Goal: Information Seeking & Learning: Learn about a topic

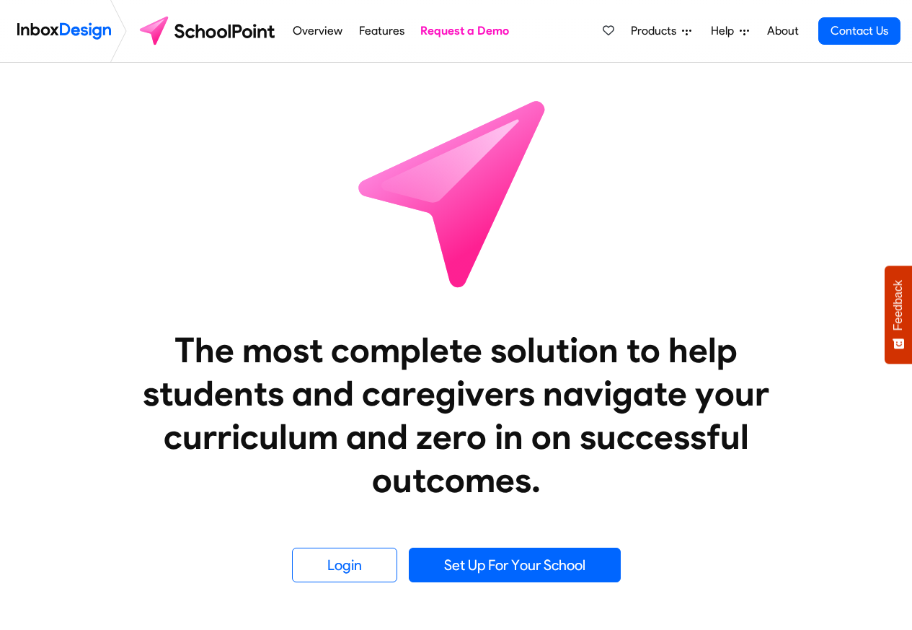
click at [640, 32] on span "Products" at bounding box center [656, 30] width 51 height 17
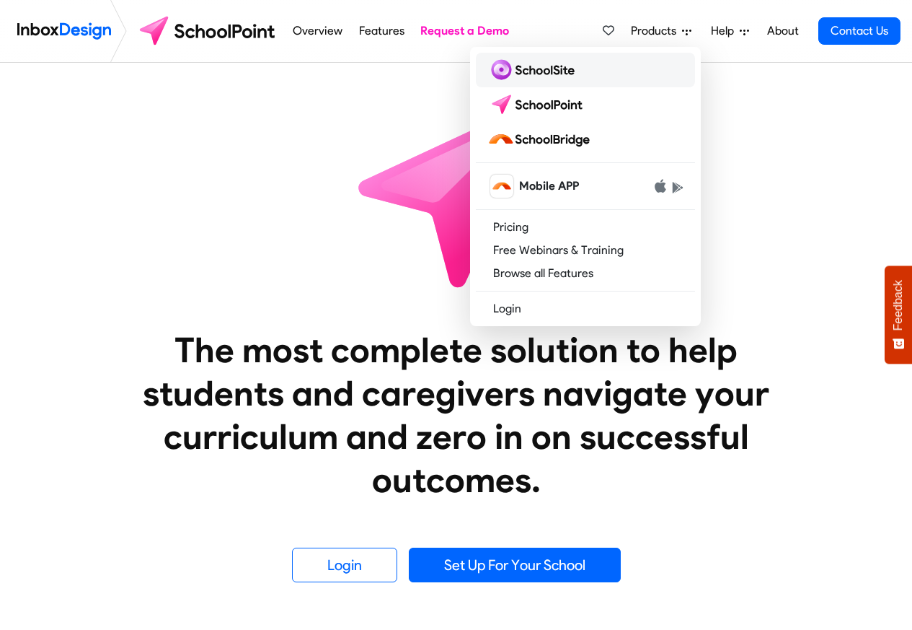
click at [536, 71] on img at bounding box center [534, 69] width 93 height 23
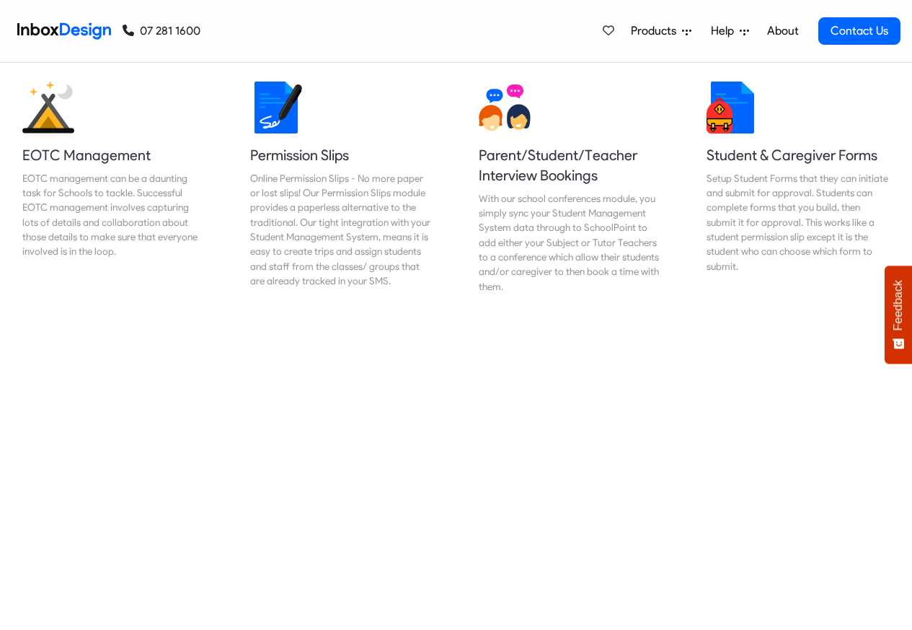
scroll to position [1039, 0]
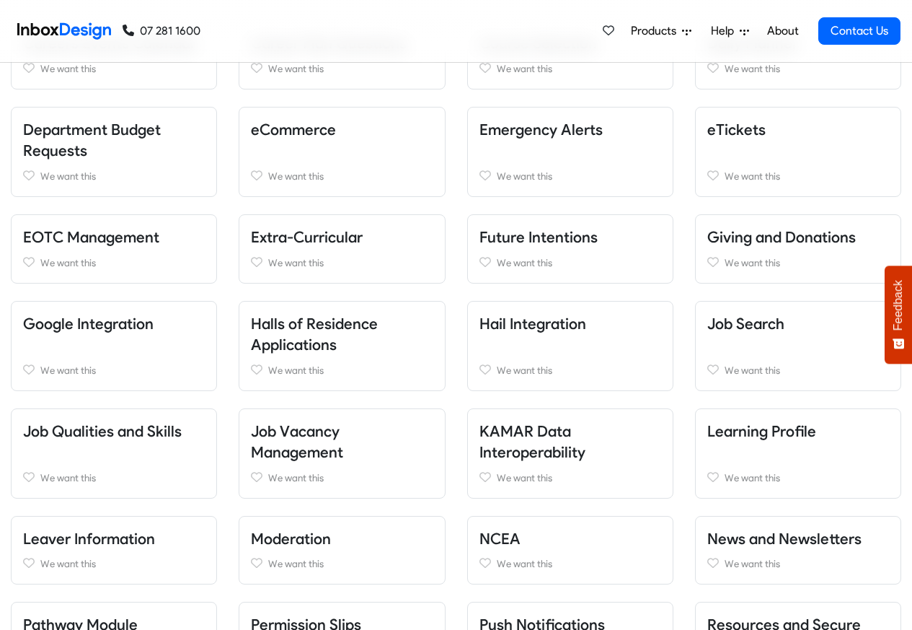
scroll to position [606, 0]
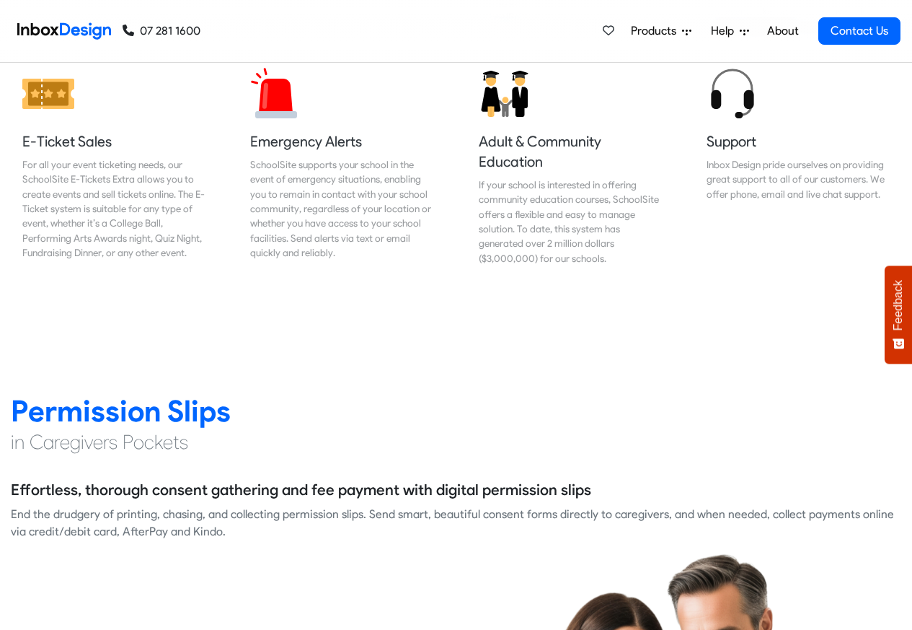
scroll to position [1731, 0]
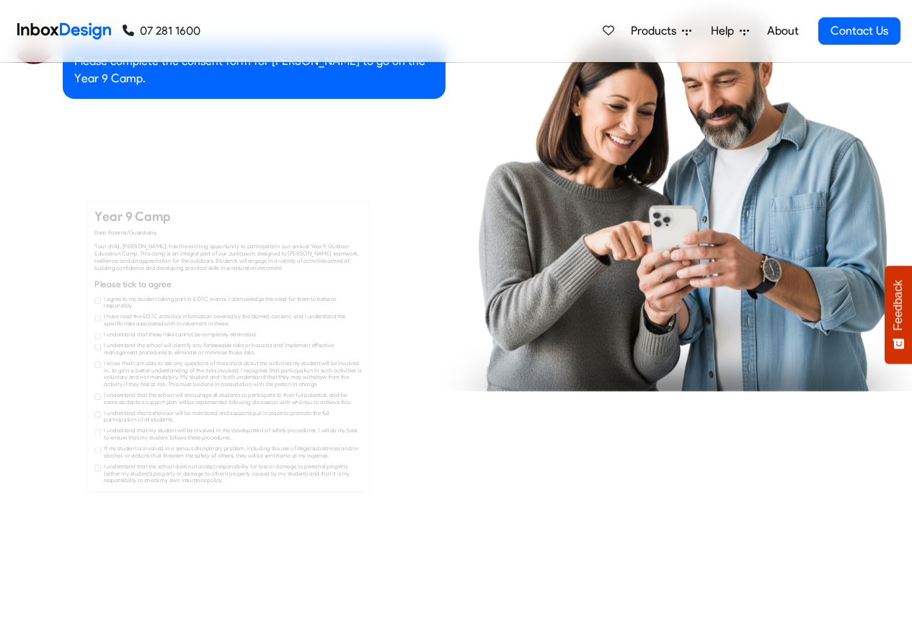
checkbox input "true"
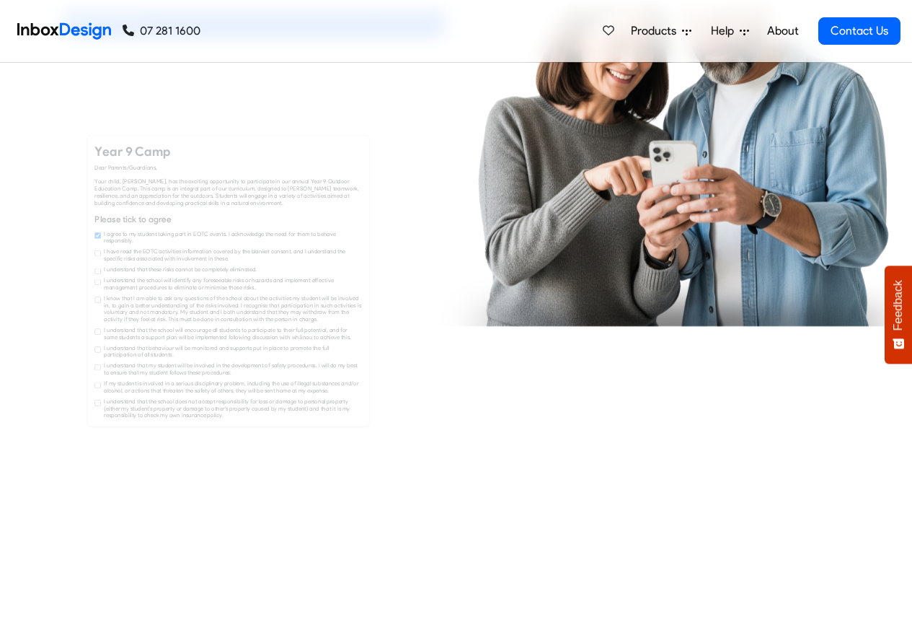
checkbox input "true"
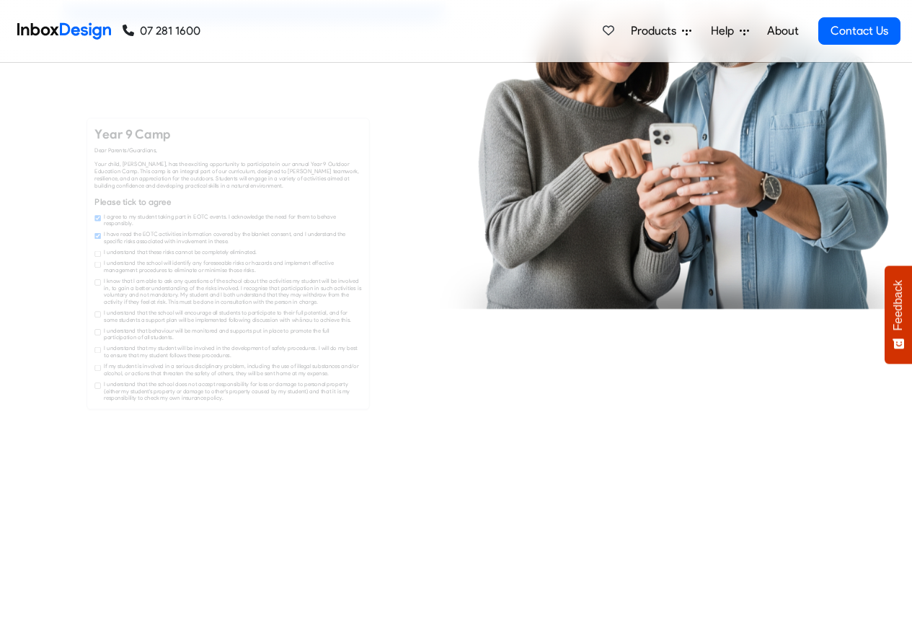
checkbox input "true"
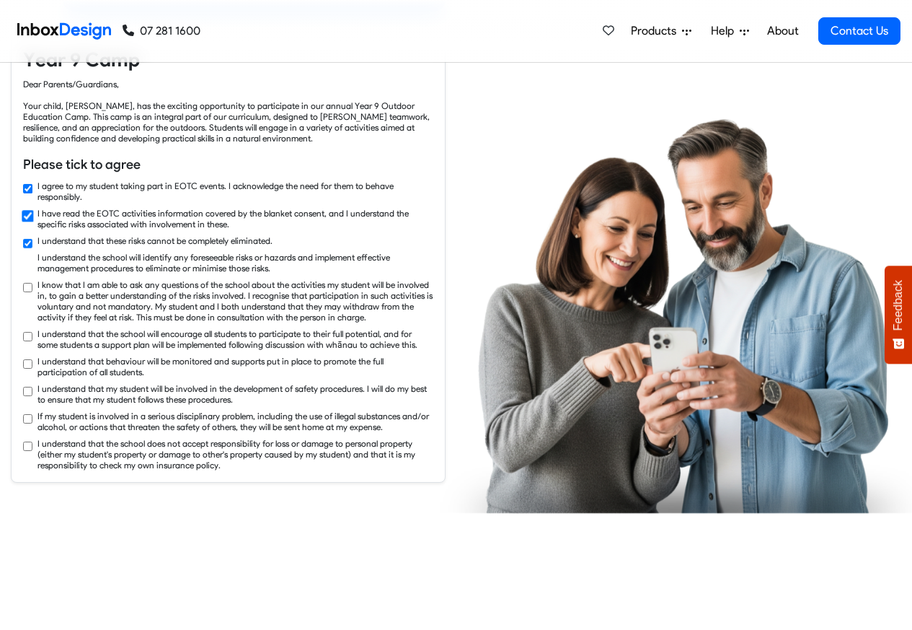
checkbox input "true"
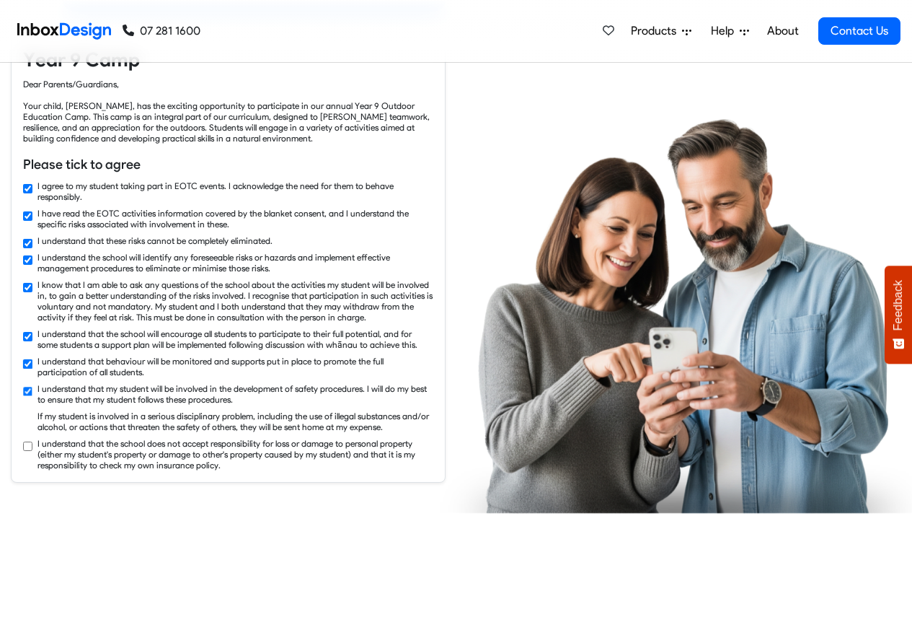
checkbox input "true"
